Goal: Task Accomplishment & Management: Manage account settings

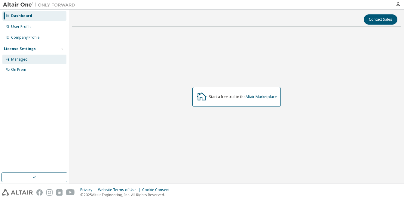
click at [32, 58] on div "Managed" at bounding box center [34, 60] width 64 height 10
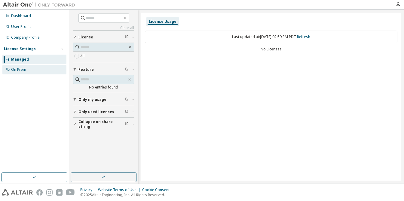
click at [29, 68] on div "On Prem" at bounding box center [34, 70] width 64 height 10
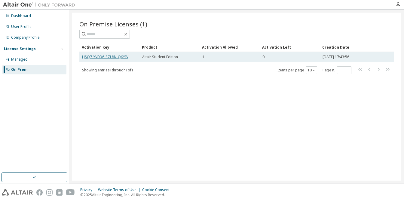
click at [122, 56] on link "LJSQ7-YVEO6-SZL8N-QKYIV" at bounding box center [105, 56] width 46 height 5
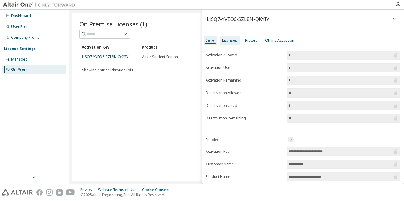
click at [233, 39] on div "Licenses" at bounding box center [229, 40] width 15 height 5
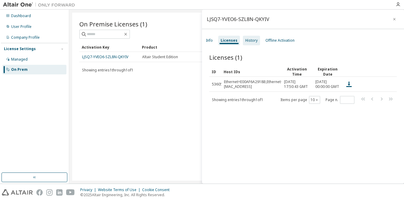
click at [252, 42] on div "History" at bounding box center [251, 40] width 12 height 5
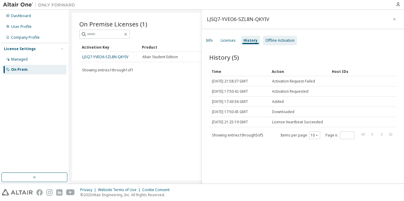
click at [273, 41] on div "Offline Activation" at bounding box center [279, 40] width 29 height 5
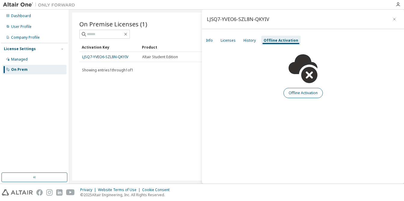
click at [299, 93] on button "Offline Activation" at bounding box center [302, 93] width 39 height 10
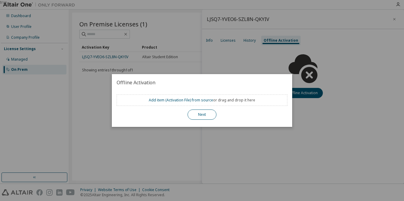
click at [207, 117] on button "Next" at bounding box center [201, 115] width 29 height 10
click at [260, 61] on div "true" at bounding box center [202, 100] width 404 height 201
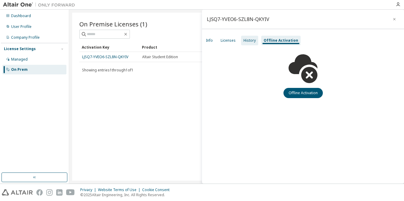
click at [247, 41] on div "History" at bounding box center [249, 40] width 12 height 5
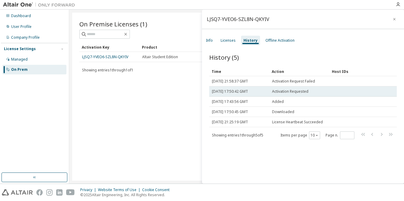
click at [245, 92] on span "Mon, 18 Aug 2025 17:50:42 GMT" at bounding box center [230, 91] width 36 height 5
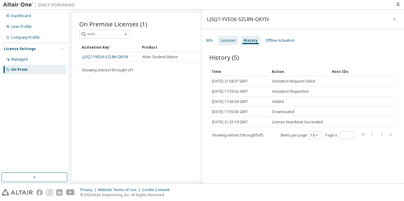
click at [227, 44] on div "Licenses" at bounding box center [228, 41] width 20 height 10
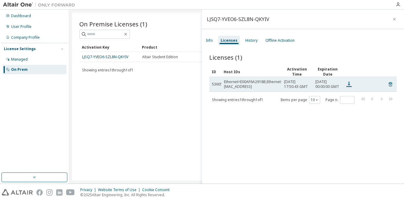
click at [349, 88] on icon at bounding box center [348, 84] width 7 height 7
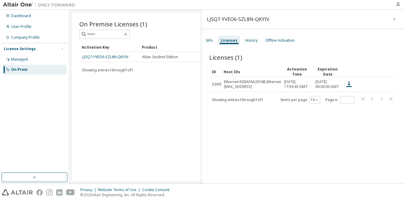
click at [99, 120] on div "On Premise Licenses (1) Clear Load Save Save As Field Operator Value Select fil…" at bounding box center [236, 97] width 329 height 168
click at [47, 59] on div "Managed" at bounding box center [34, 60] width 64 height 10
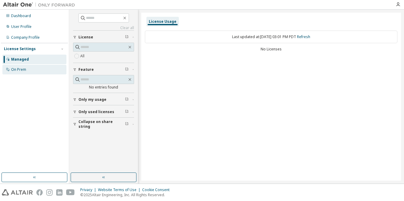
click at [41, 70] on div "On Prem" at bounding box center [34, 70] width 64 height 10
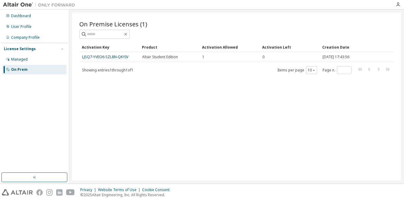
click at [165, 85] on div "On Premise Licenses (1) Clear Load Save Save As Field Operator Value Select fil…" at bounding box center [236, 97] width 329 height 168
click at [226, 126] on div "On Premise Licenses (1) Clear Load Save Save As Field Operator Value Select fil…" at bounding box center [236, 97] width 329 height 168
click at [25, 14] on div "Dashboard" at bounding box center [21, 16] width 20 height 5
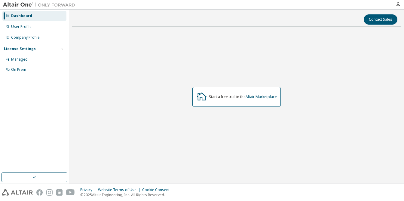
click at [342, 2] on div at bounding box center [235, 4] width 314 height 9
